Goal: Information Seeking & Learning: Learn about a topic

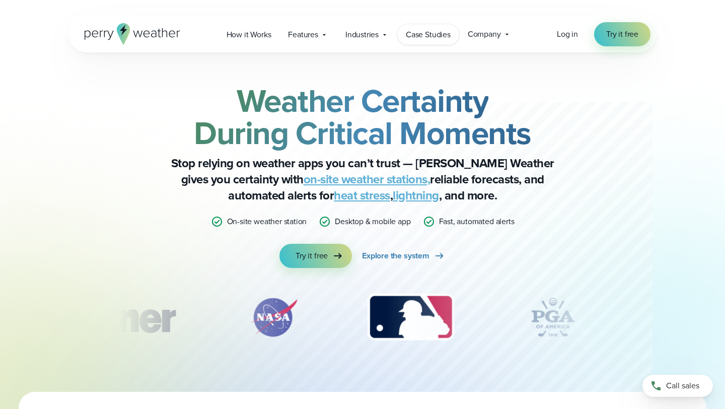
click at [435, 34] on span "Case Studies" at bounding box center [428, 35] width 45 height 12
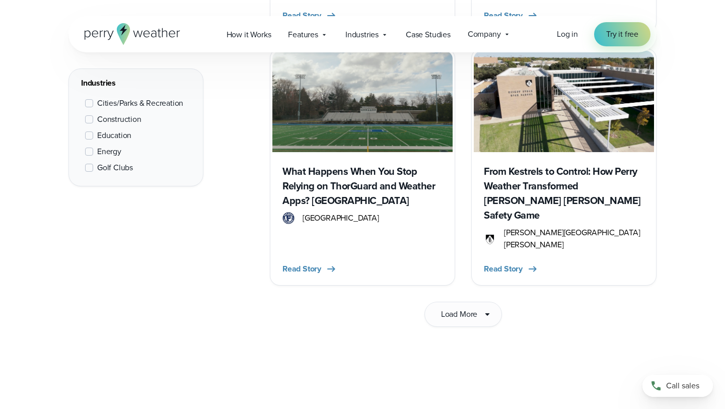
scroll to position [1689, 0]
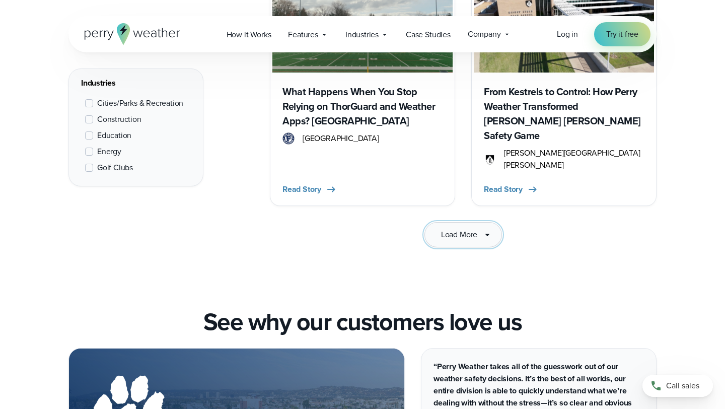
click at [491, 229] on icon at bounding box center [487, 235] width 12 height 12
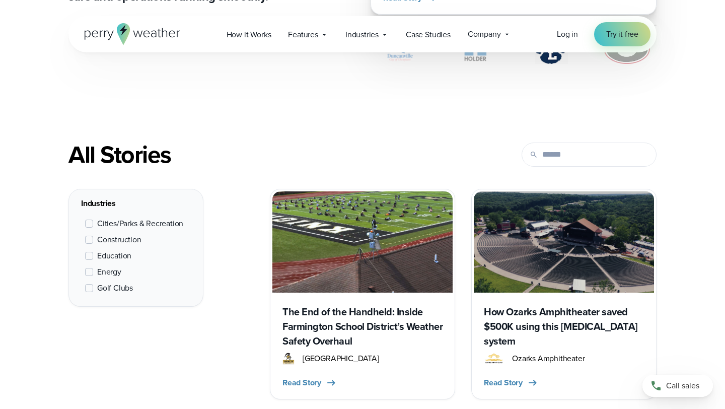
scroll to position [120, 0]
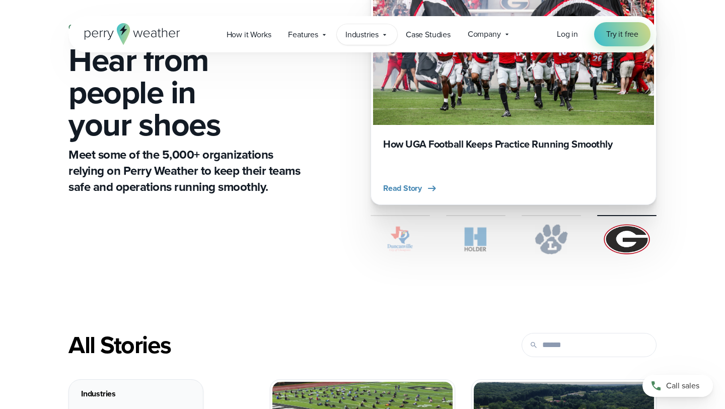
click at [367, 32] on span "Industries" at bounding box center [361, 35] width 33 height 12
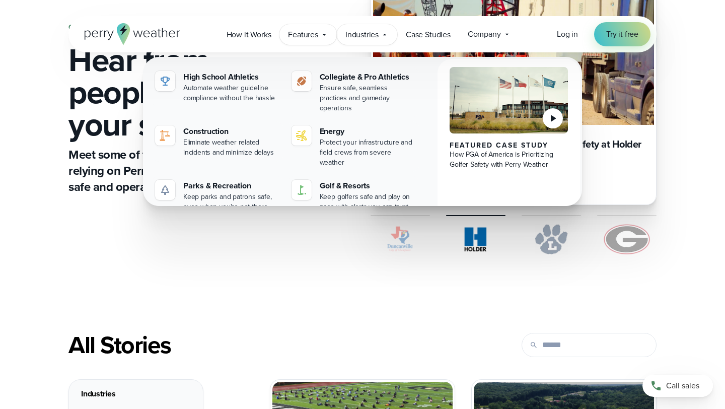
click at [328, 32] on icon at bounding box center [324, 35] width 8 height 8
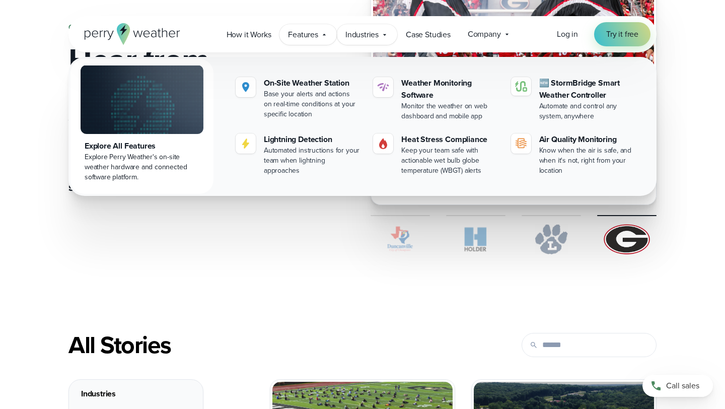
click at [365, 34] on span "Industries" at bounding box center [361, 35] width 33 height 12
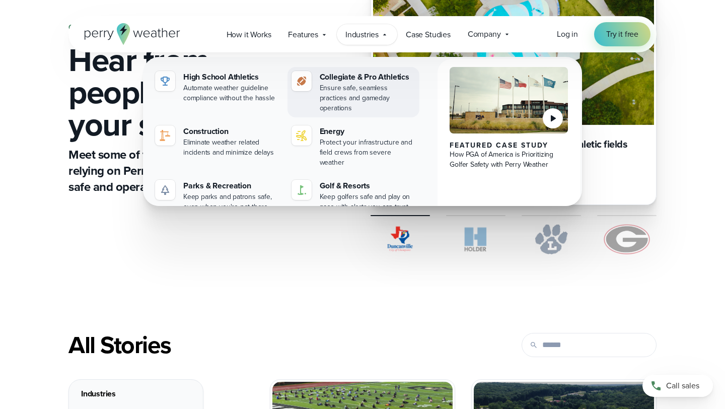
click at [374, 92] on div "Ensure safe, seamless practices and gameday operations" at bounding box center [368, 98] width 96 height 30
